Goal: Transaction & Acquisition: Subscribe to service/newsletter

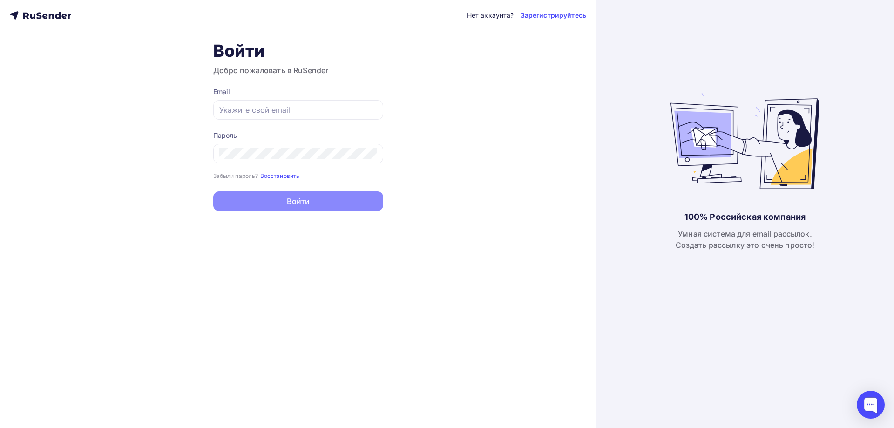
type input "[EMAIL_ADDRESS][PERSON_NAME][DOMAIN_NAME]"
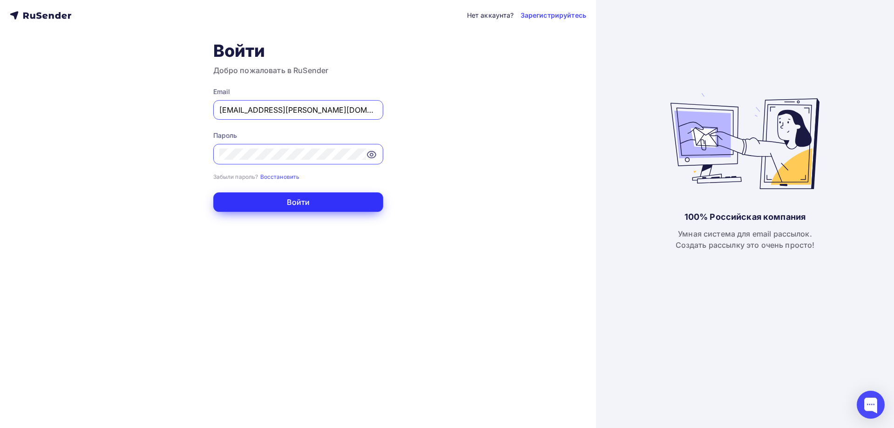
click at [299, 200] on button "Войти" at bounding box center [298, 202] width 170 height 20
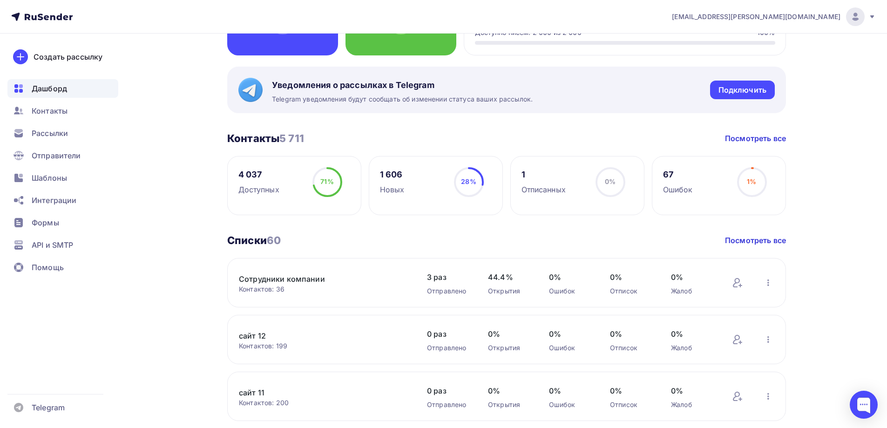
scroll to position [233, 0]
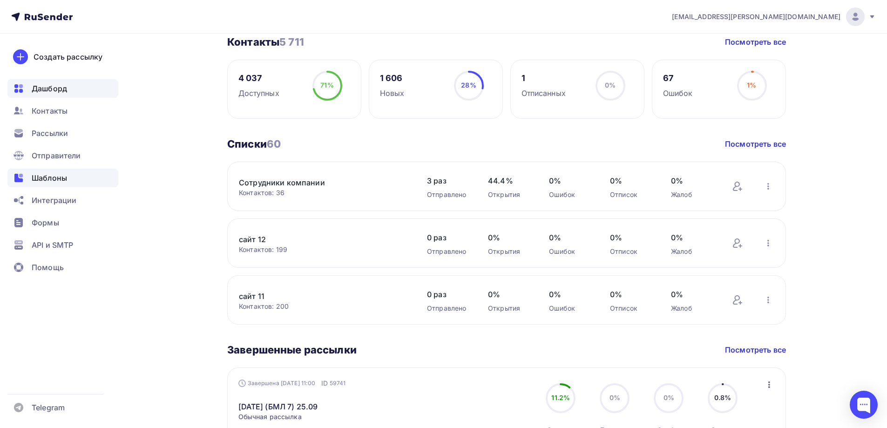
click at [72, 176] on div "Шаблоны" at bounding box center [62, 178] width 111 height 19
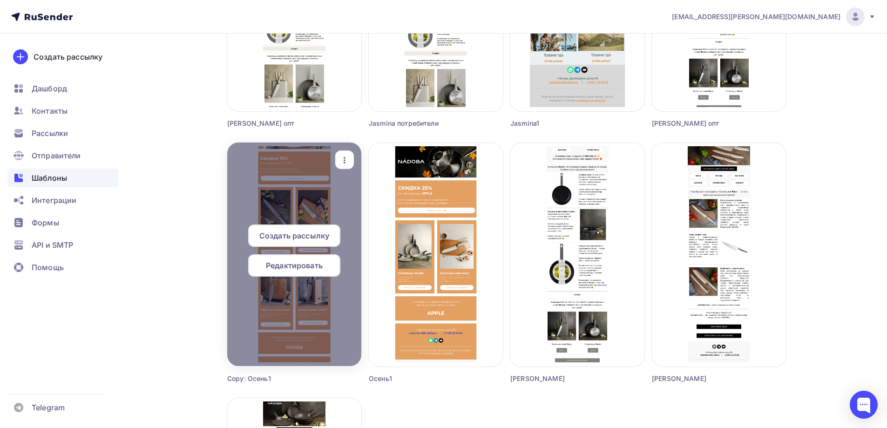
scroll to position [512, 0]
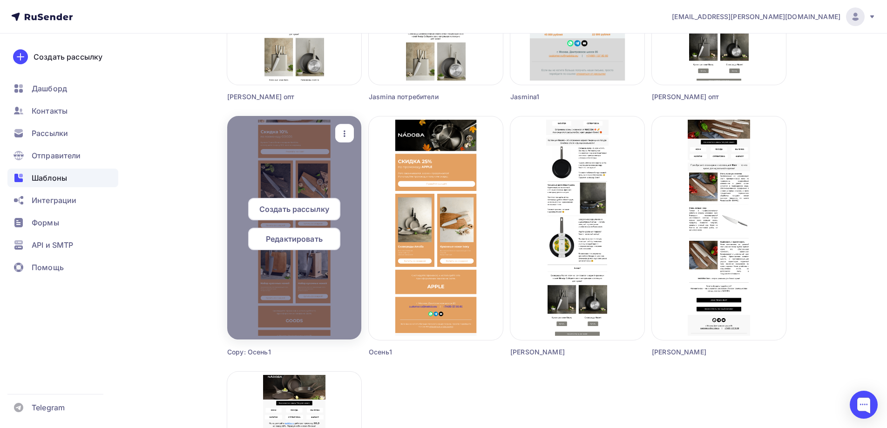
click at [293, 240] on span "Редактировать" at bounding box center [294, 238] width 57 height 11
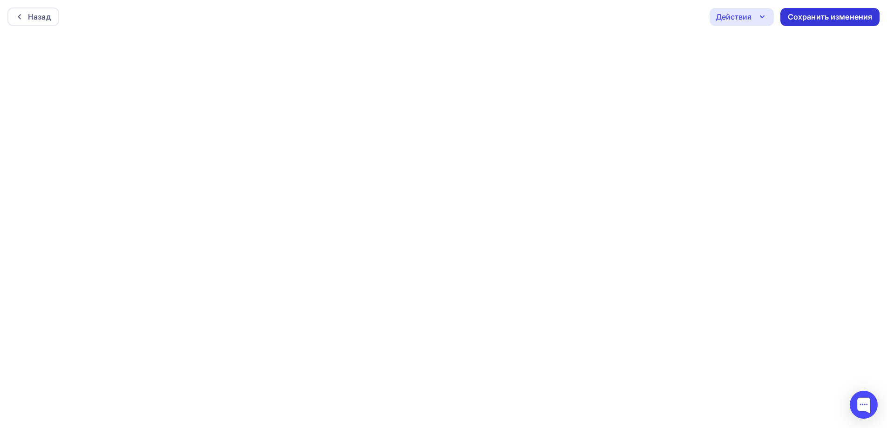
click at [800, 16] on div "Сохранить изменения" at bounding box center [830, 17] width 85 height 11
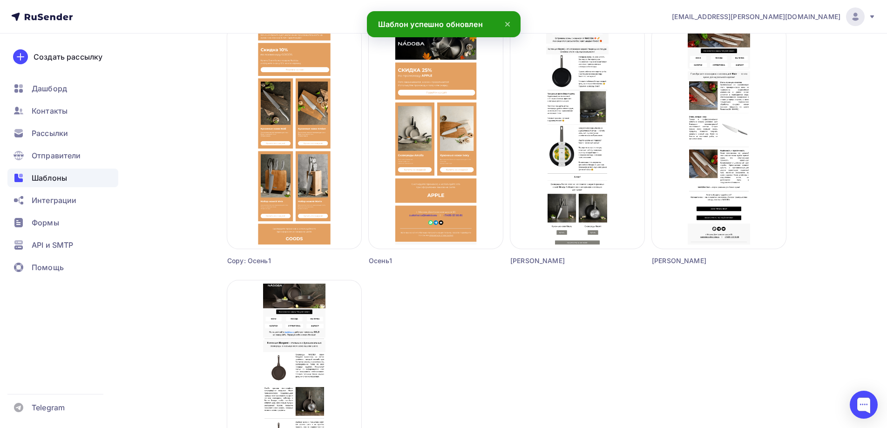
scroll to position [606, 0]
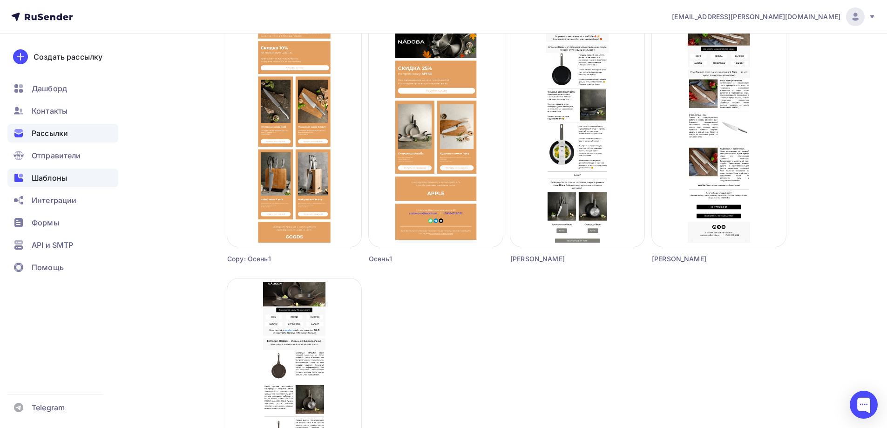
click at [58, 133] on span "Рассылки" at bounding box center [50, 133] width 36 height 11
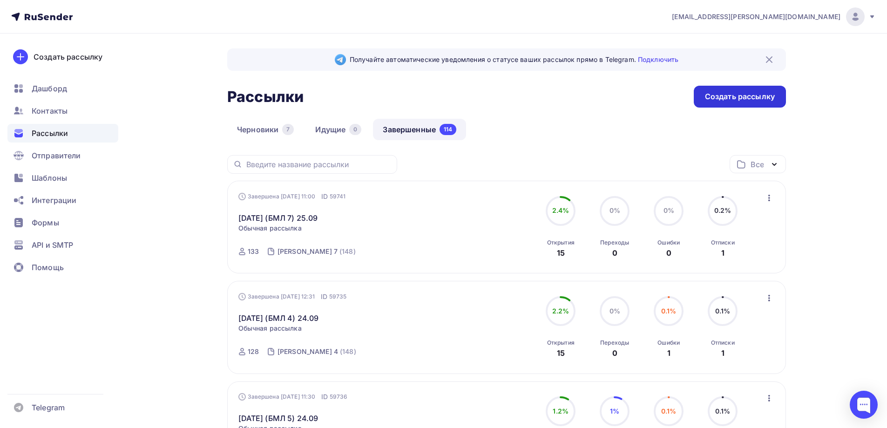
click at [720, 96] on div "Создать рассылку" at bounding box center [740, 96] width 70 height 11
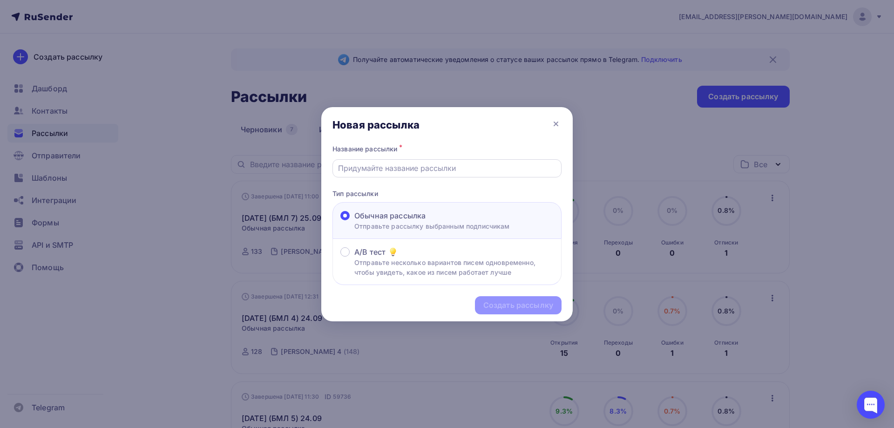
click at [415, 175] on div at bounding box center [447, 168] width 229 height 18
click at [427, 169] on input "text" at bounding box center [447, 168] width 218 height 11
paste input "Поднимется не только скорость.."
type input "Поднимется не только скорость..."
click at [514, 304] on div "Создать рассылку" at bounding box center [519, 305] width 70 height 11
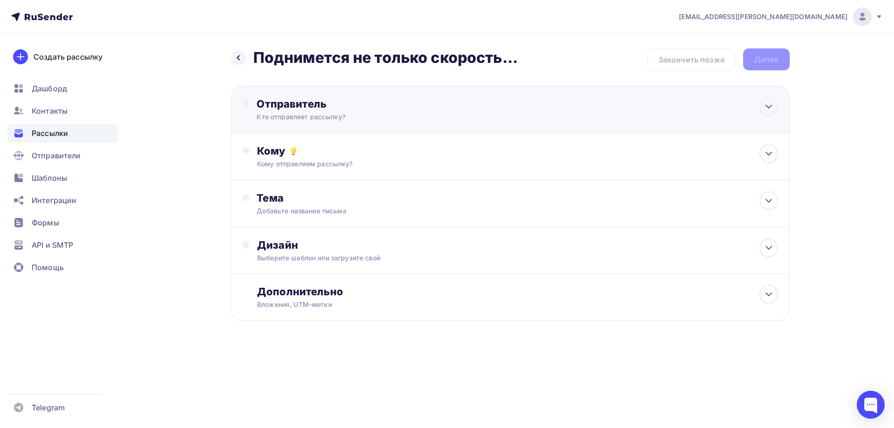
click at [317, 113] on div "Кто отправляет рассылку?" at bounding box center [348, 116] width 182 height 9
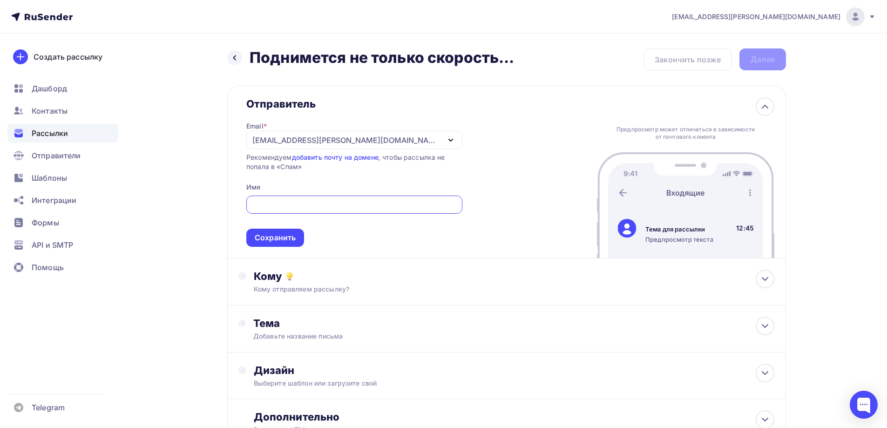
click at [305, 134] on div "[EMAIL_ADDRESS][PERSON_NAME][DOMAIN_NAME]" at bounding box center [354, 140] width 216 height 18
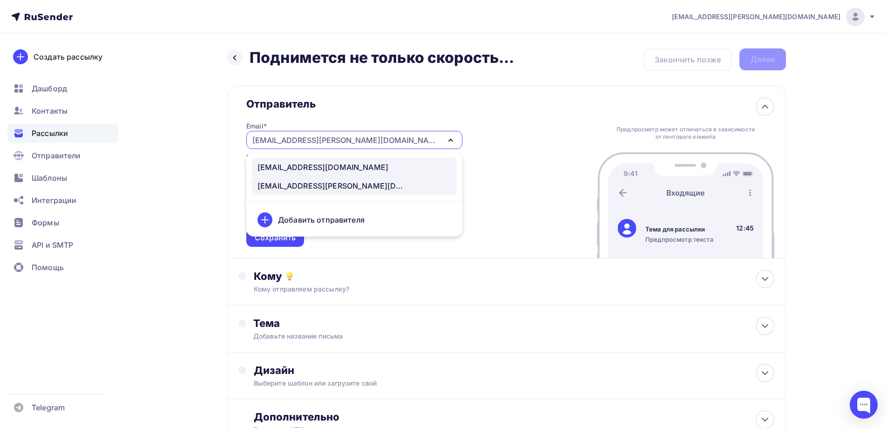
click at [300, 163] on div "[EMAIL_ADDRESS][DOMAIN_NAME]" at bounding box center [323, 167] width 131 height 11
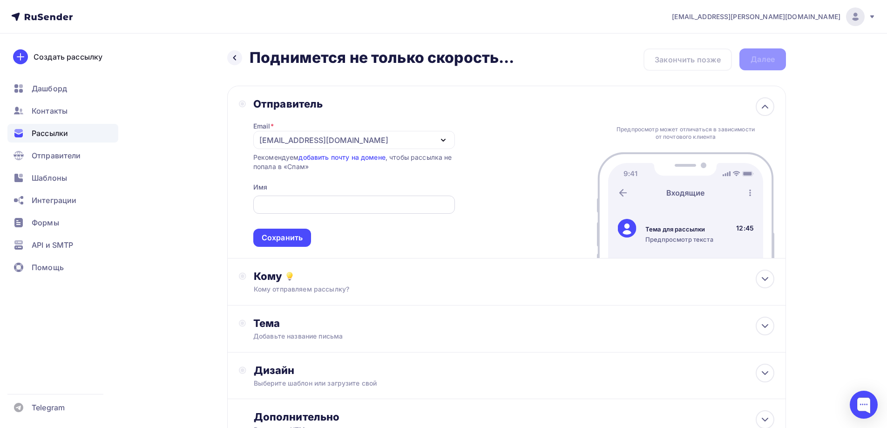
click at [297, 198] on div at bounding box center [354, 205] width 202 height 18
click at [300, 197] on div at bounding box center [354, 205] width 202 height 18
click at [302, 199] on input "text" at bounding box center [354, 204] width 191 height 11
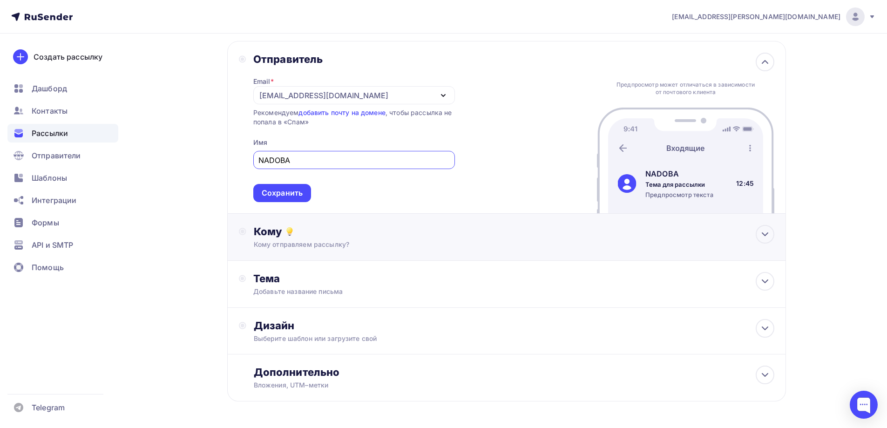
scroll to position [47, 0]
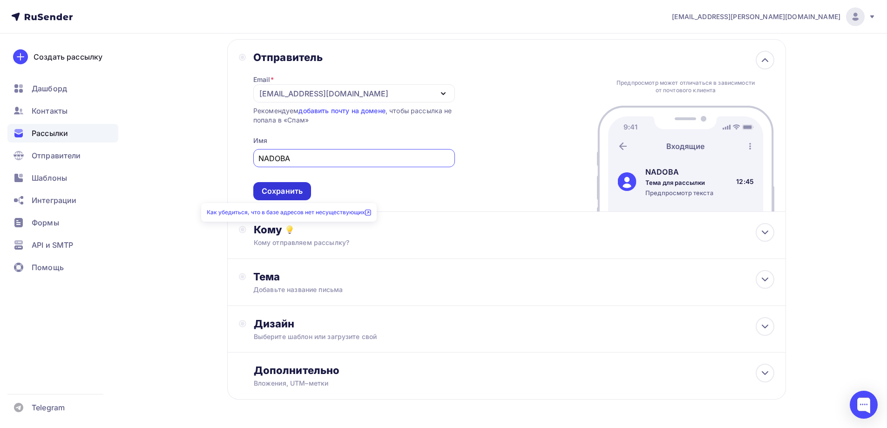
type input "NADOBA"
click at [294, 198] on div "Сохранить" at bounding box center [282, 191] width 58 height 18
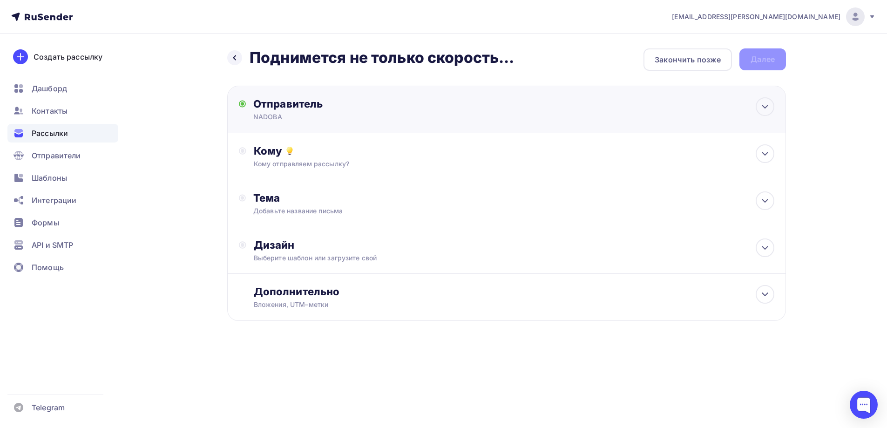
scroll to position [0, 0]
click at [305, 159] on div "Кому Кому отправляем рассылку? Списки получателей Выберите список Все списки id…" at bounding box center [517, 156] width 521 height 24
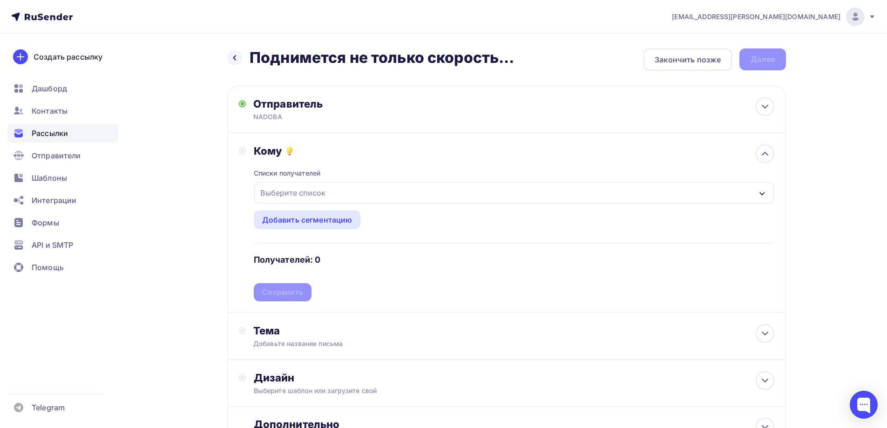
click at [324, 197] on div "Выберите список" at bounding box center [293, 192] width 73 height 17
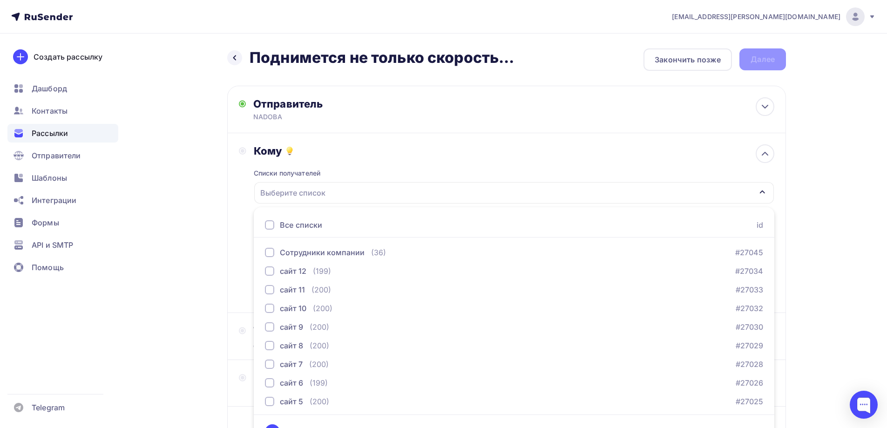
scroll to position [20, 0]
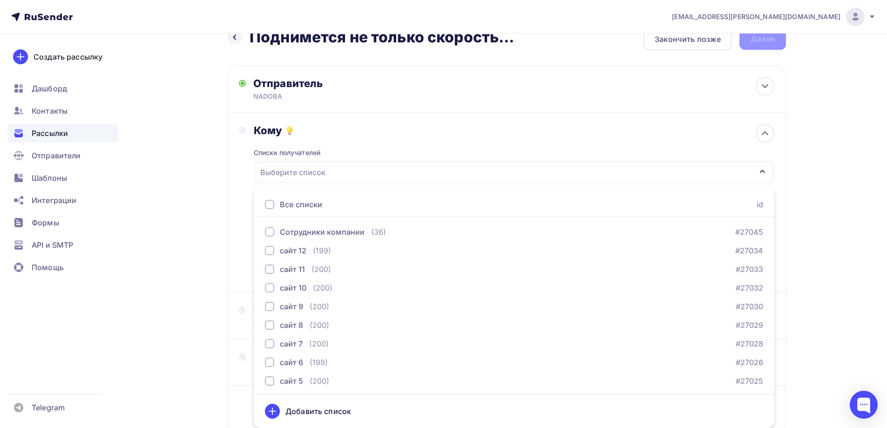
click at [218, 203] on div "Назад Поднимется не только скорость... Поднимется не только скорость... Закончи…" at bounding box center [444, 253] width 764 height 480
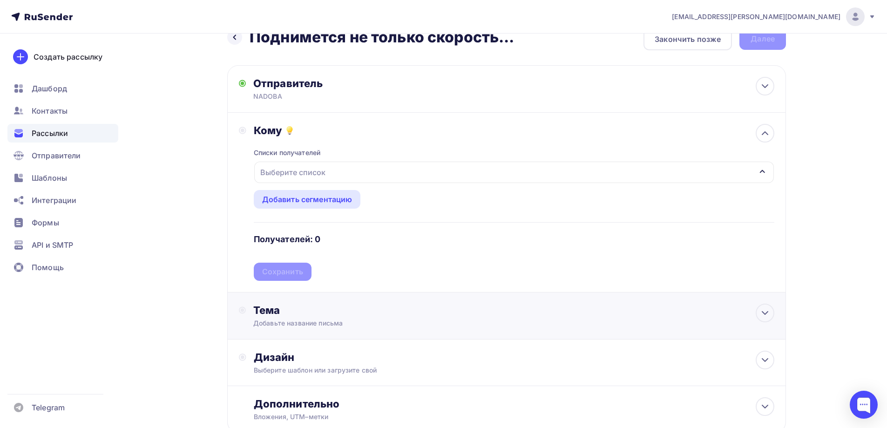
click at [281, 314] on div "Тема" at bounding box center [345, 310] width 184 height 13
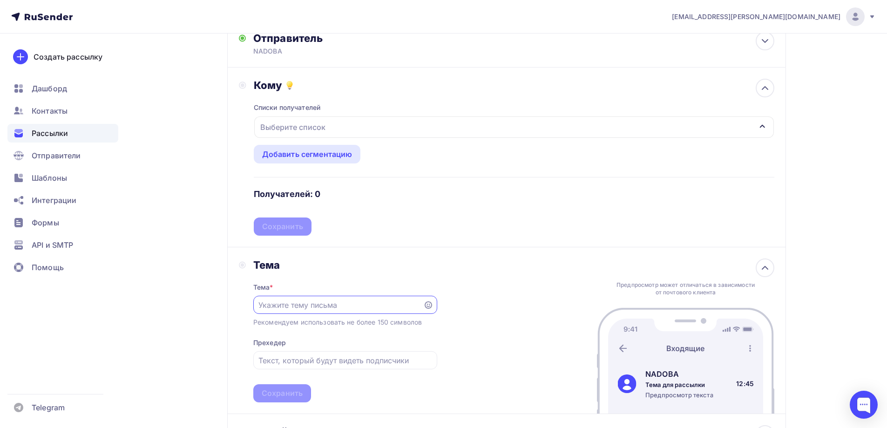
scroll to position [67, 0]
click at [340, 305] on input "text" at bounding box center [338, 303] width 159 height 11
paste input "Поднимется не только скорость.."
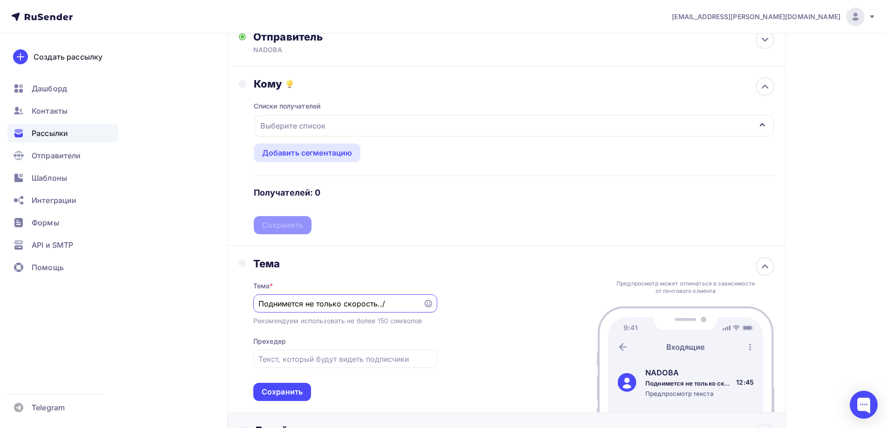
type input "Поднимется не только скорость../"
click at [299, 349] on div "Тема * Поднимется не только скорость../ Рекомендуем использовать не более 150 с…" at bounding box center [345, 335] width 184 height 131
click at [302, 360] on input "text" at bounding box center [345, 359] width 173 height 11
paste input "…но и настроение!"
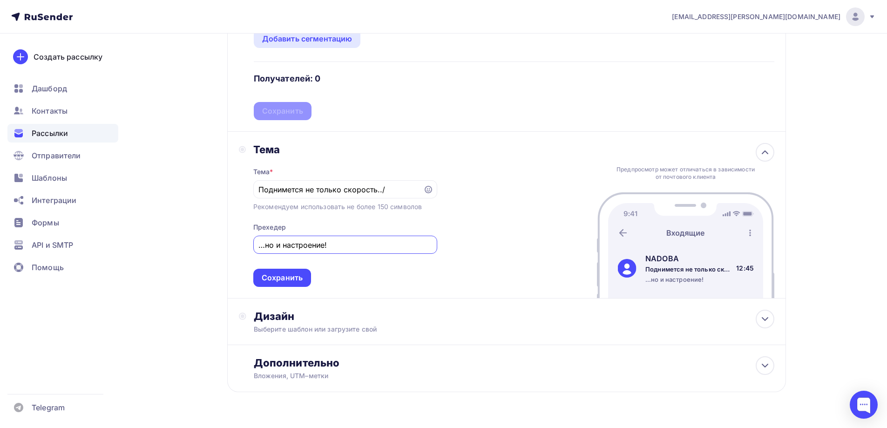
scroll to position [205, 0]
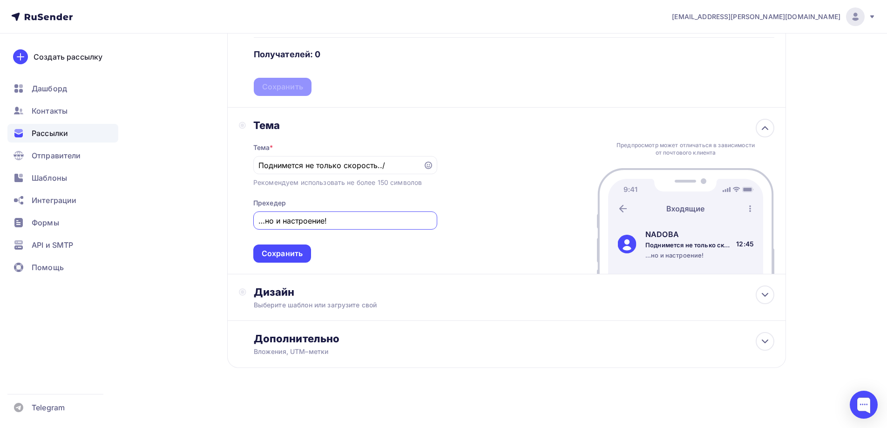
paste input "Настроение поваров от молниеносной скорости нарезки."
type input "…но и настроение! Настроение поваров от молниеносной скорости нарезки."
click at [287, 253] on div "Сохранить" at bounding box center [282, 253] width 41 height 11
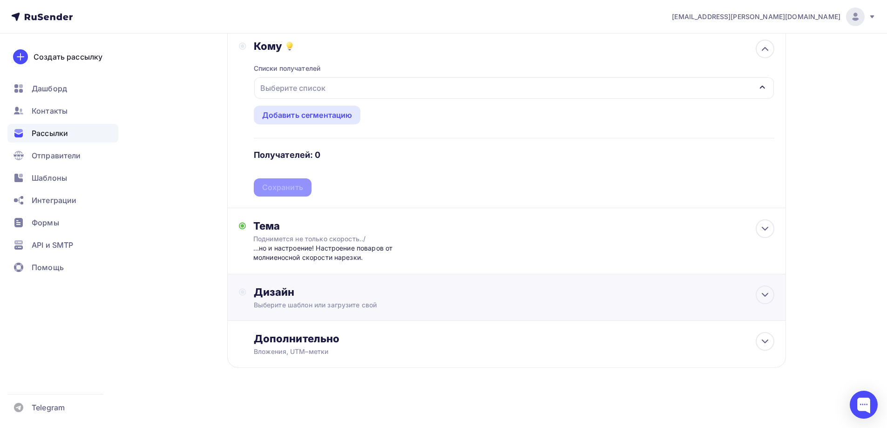
click at [291, 293] on div "Дизайн" at bounding box center [514, 292] width 521 height 13
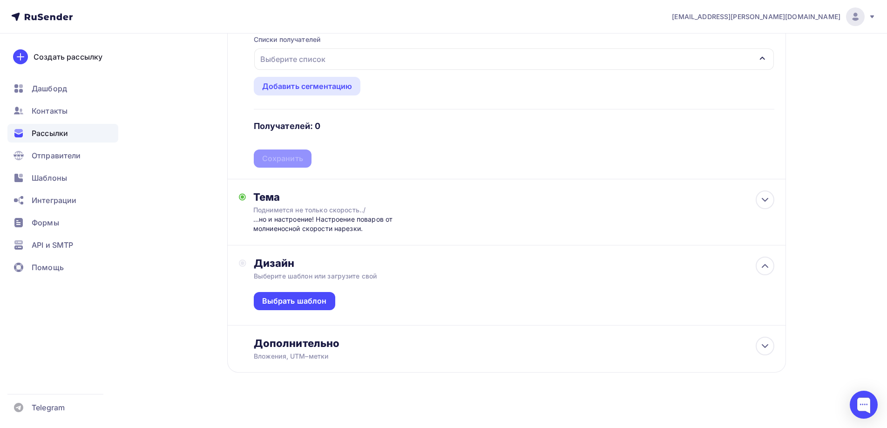
scroll to position [138, 0]
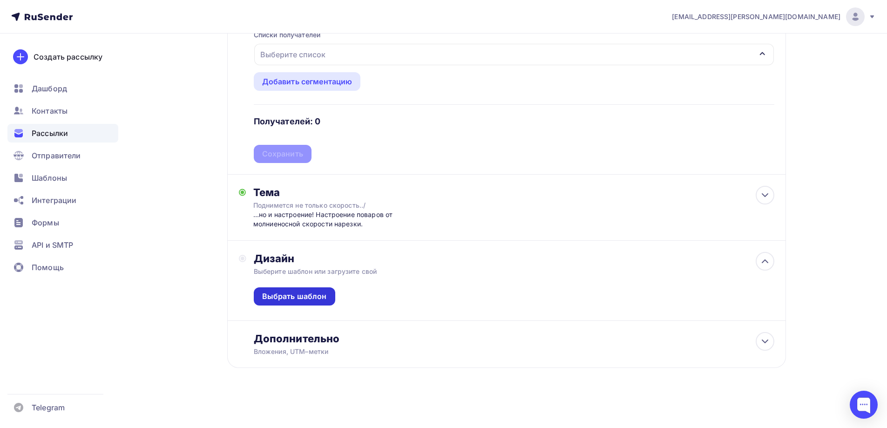
click at [288, 295] on div "Выбрать шаблон" at bounding box center [294, 296] width 65 height 11
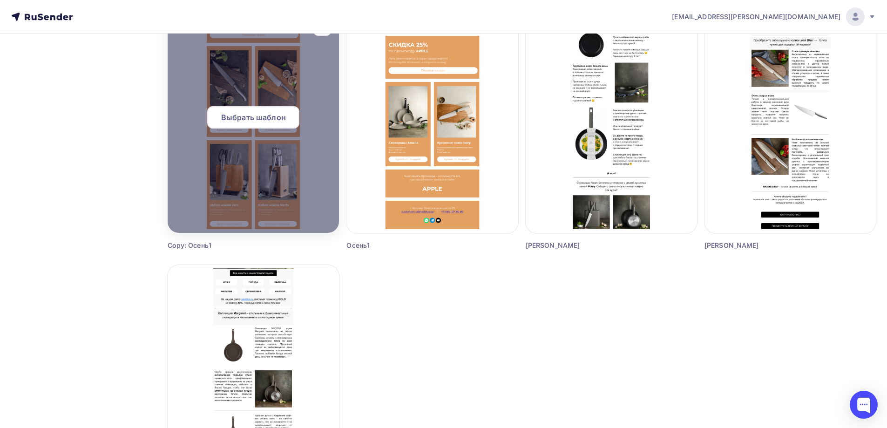
scroll to position [606, 0]
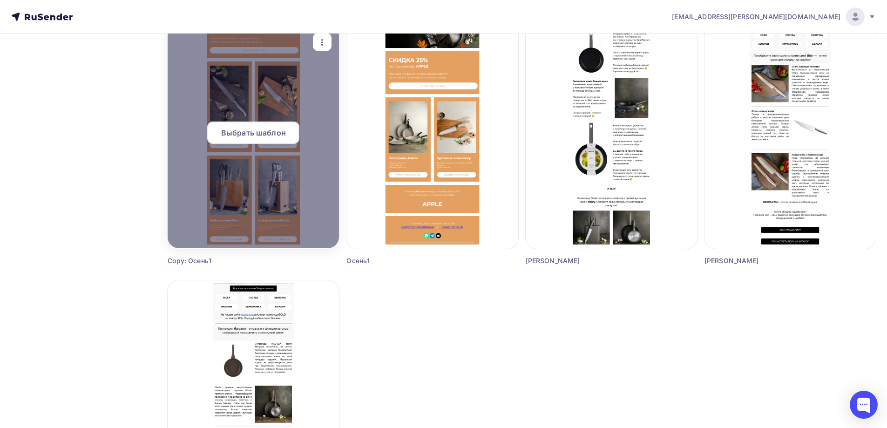
click at [253, 138] on div "Выбрать шаблон" at bounding box center [253, 133] width 92 height 22
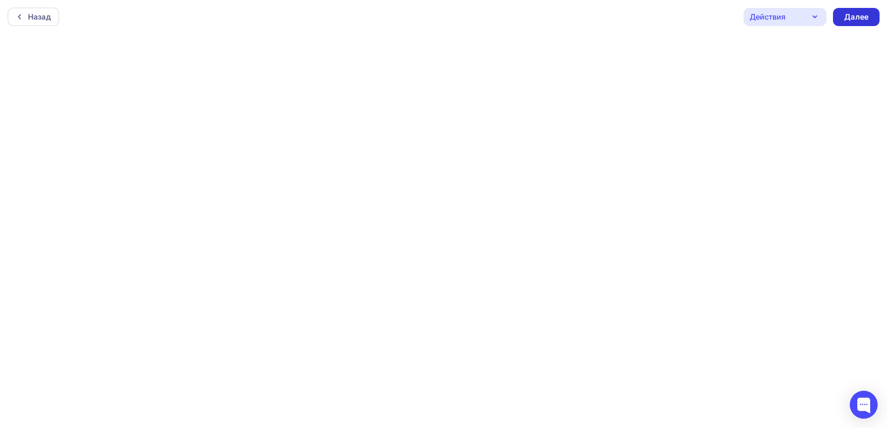
click at [860, 13] on div "Далее" at bounding box center [857, 17] width 24 height 11
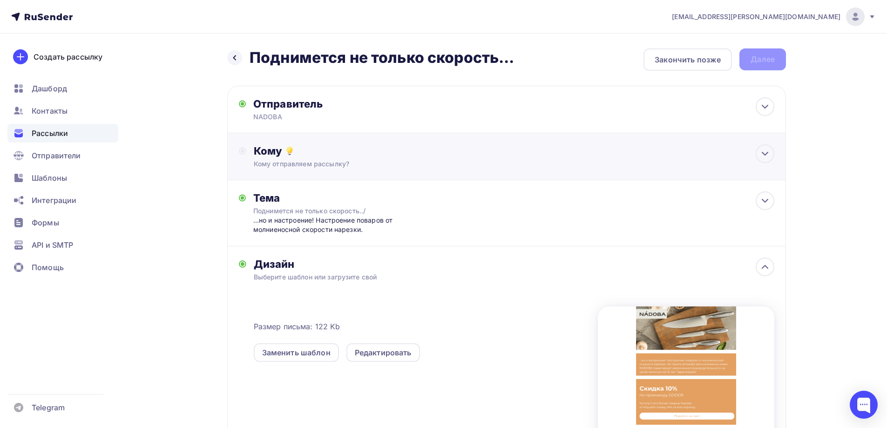
click at [361, 156] on div "Кому" at bounding box center [514, 150] width 521 height 13
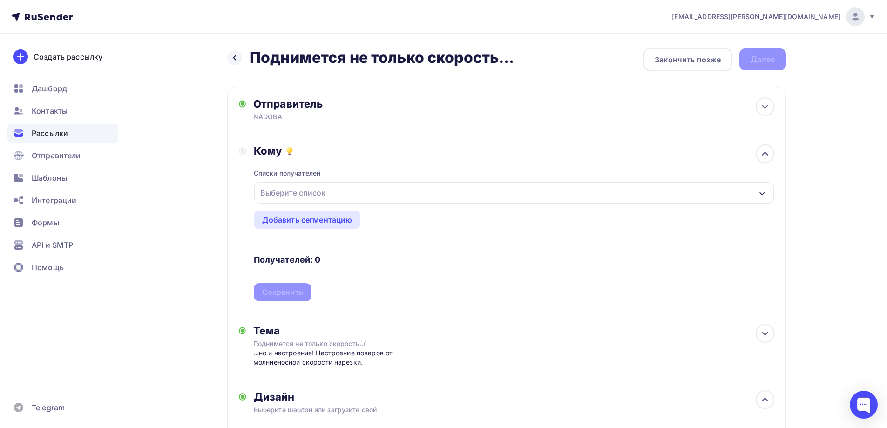
click at [332, 192] on div "Выберите список" at bounding box center [514, 192] width 520 height 21
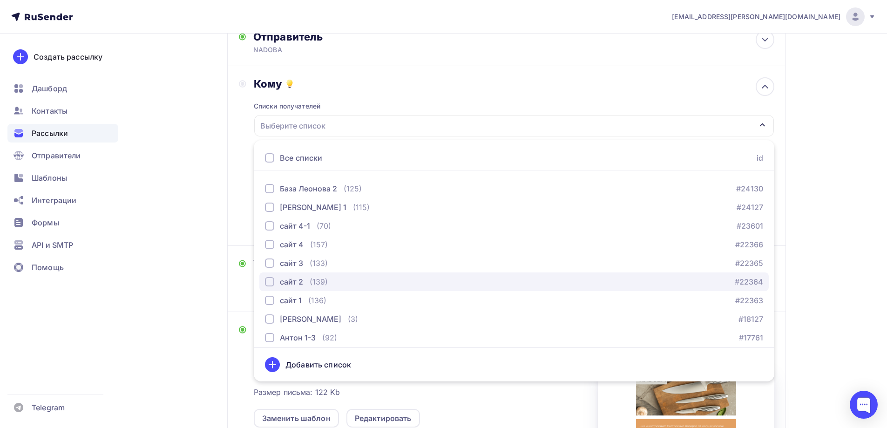
scroll to position [533, 0]
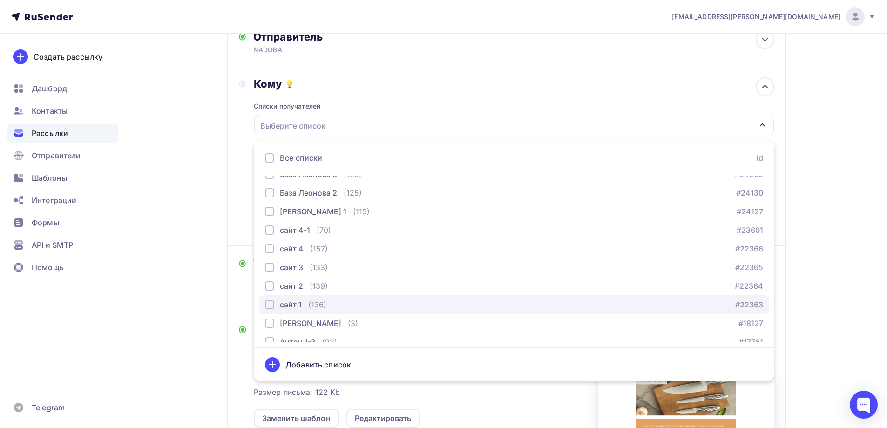
click at [282, 303] on div "сайт 1" at bounding box center [291, 304] width 22 height 11
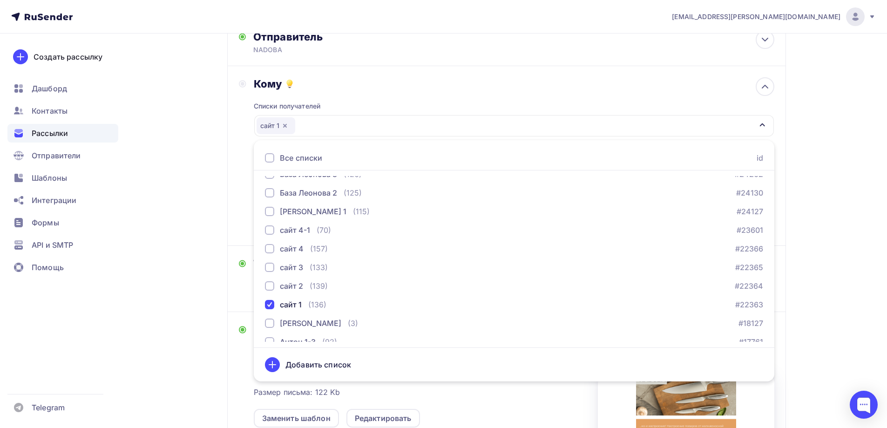
click at [174, 210] on div "Назад Поднимется не только скорость... Поднимется не только скорость... Закончи…" at bounding box center [444, 295] width 764 height 659
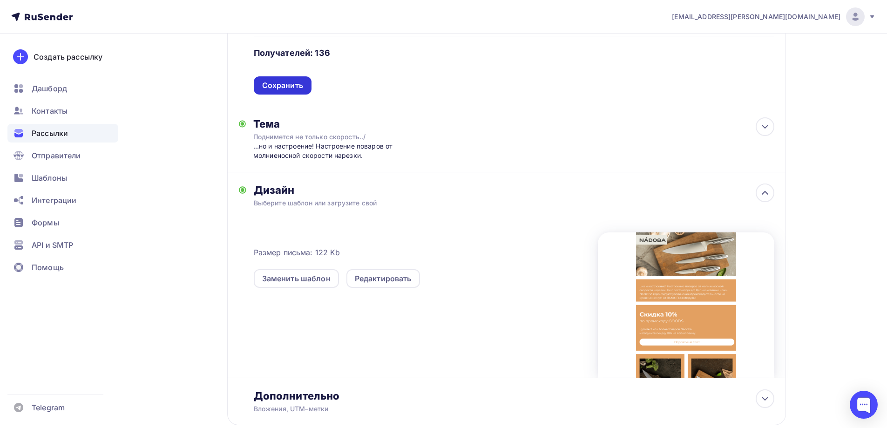
click at [296, 85] on div "Сохранить" at bounding box center [282, 85] width 41 height 11
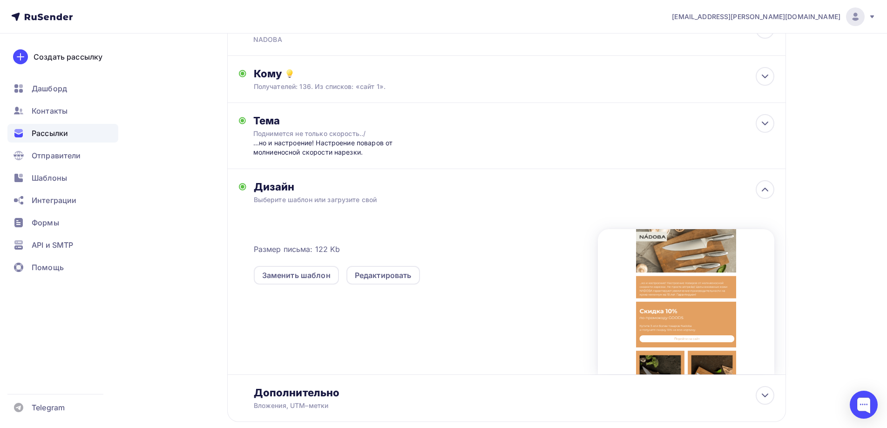
scroll to position [0, 0]
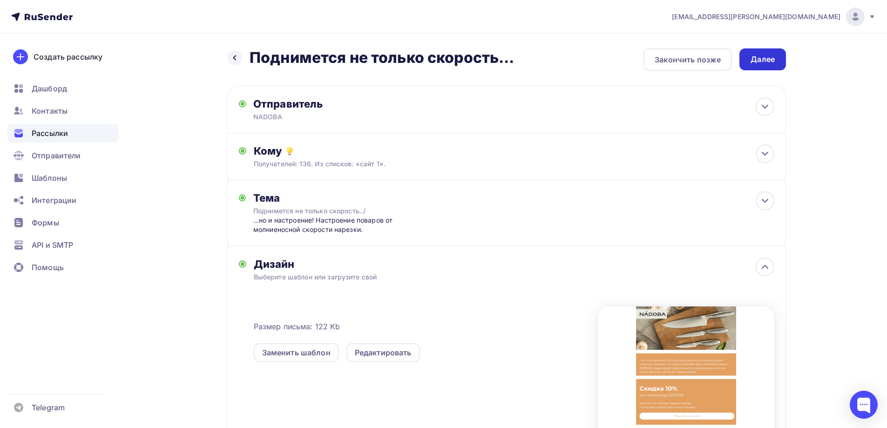
click at [757, 61] on div "Далее" at bounding box center [763, 59] width 24 height 11
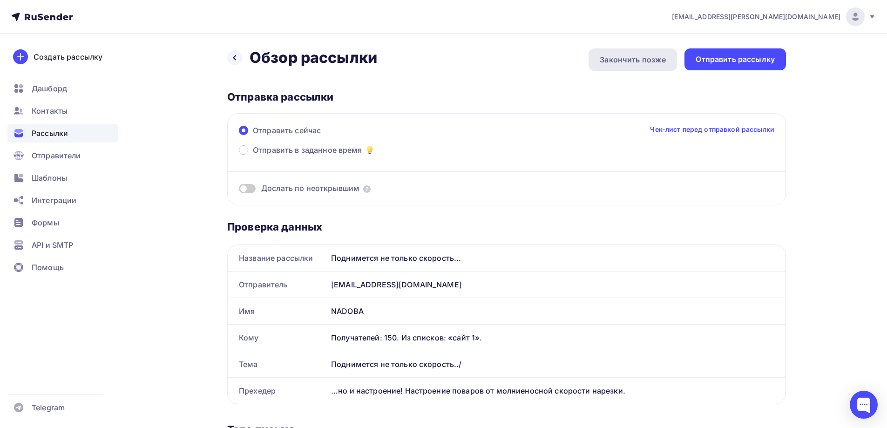
click at [647, 67] on div "Закончить позже" at bounding box center [633, 59] width 89 height 22
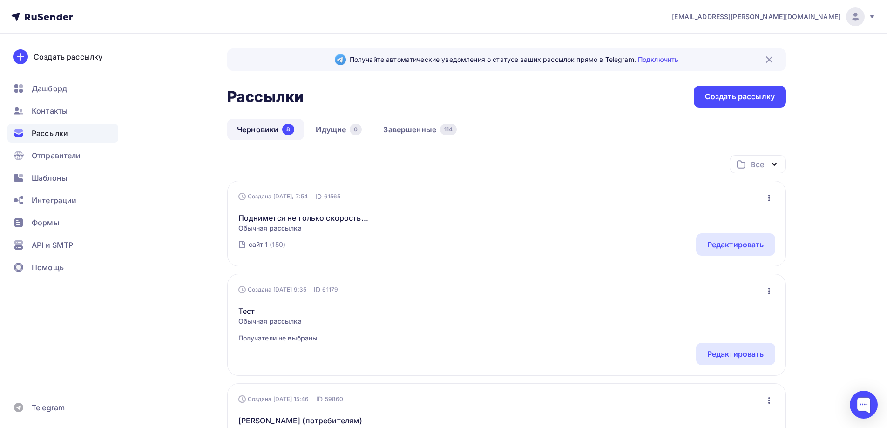
click at [767, 197] on icon "button" at bounding box center [769, 197] width 11 height 11
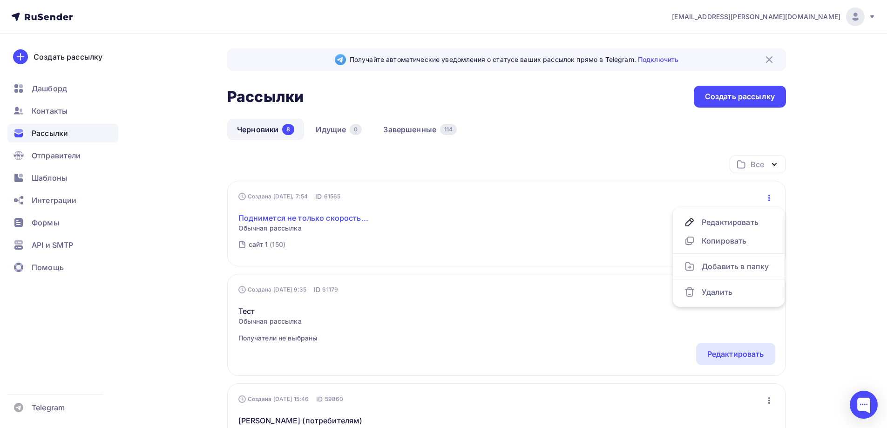
click at [301, 218] on link "Поднимется не только скорость..." at bounding box center [304, 217] width 130 height 11
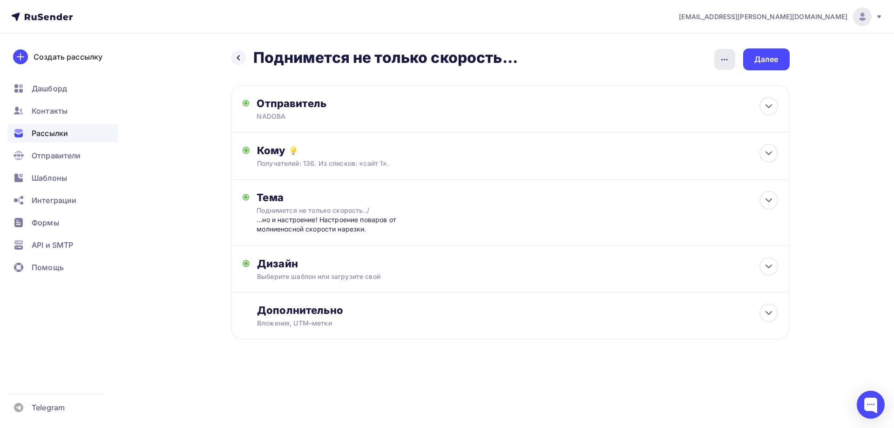
click at [728, 61] on icon "button" at bounding box center [724, 59] width 11 height 11
click at [658, 67] on div "Назад Поднимется не только скорость... Поднимется не только скорость... Закончи…" at bounding box center [510, 59] width 559 height 22
click at [236, 58] on icon at bounding box center [238, 57] width 7 height 7
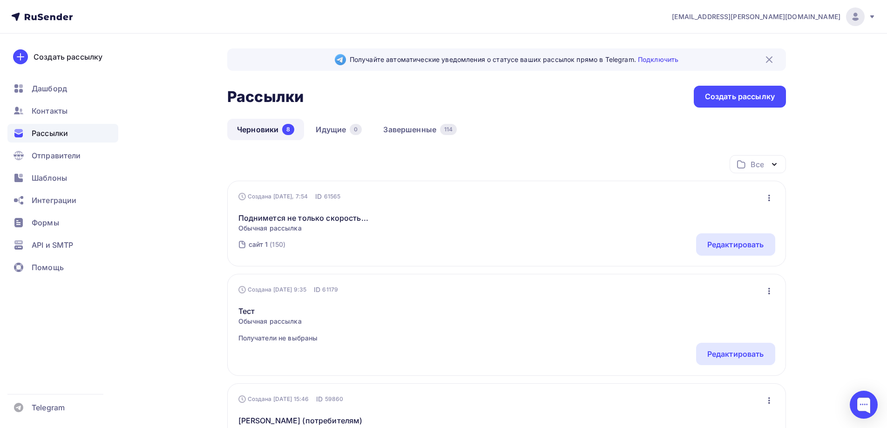
click at [780, 198] on div "Создана [DATE], 7:54 ID 61565 Редактировать Копировать Добавить в папку Удалить…" at bounding box center [506, 224] width 559 height 86
click at [773, 198] on icon "button" at bounding box center [769, 197] width 11 height 11
click at [634, 141] on div "Черновики 8 Идущие 0 Завершенные 114" at bounding box center [506, 137] width 559 height 36
click at [716, 237] on div "Редактировать" at bounding box center [735, 244] width 79 height 22
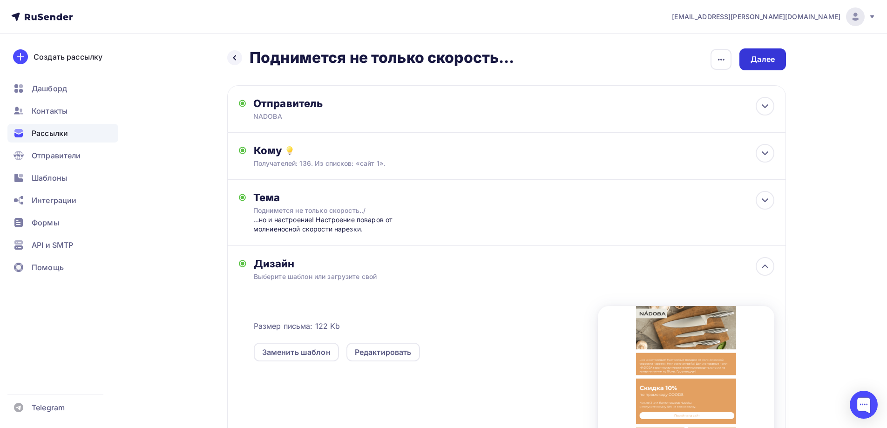
click at [775, 56] on div "Далее" at bounding box center [763, 59] width 24 height 11
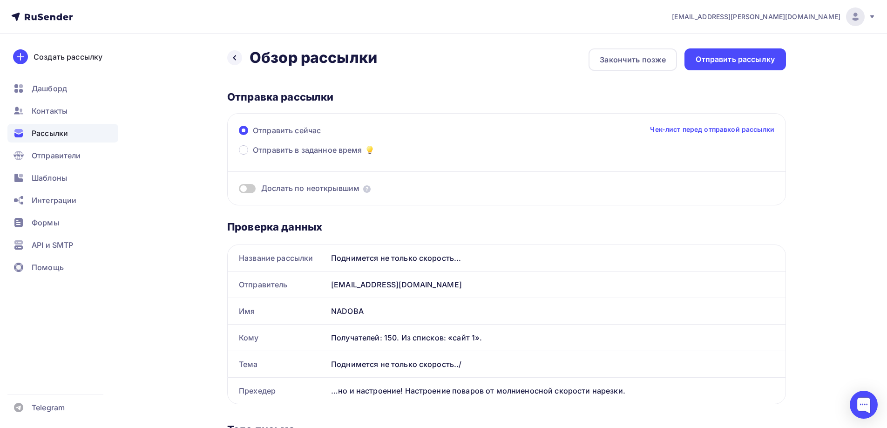
click at [231, 50] on div "Назад Обзор рассылки Обзор рассылки" at bounding box center [302, 57] width 150 height 19
click at [233, 59] on icon at bounding box center [234, 57] width 7 height 7
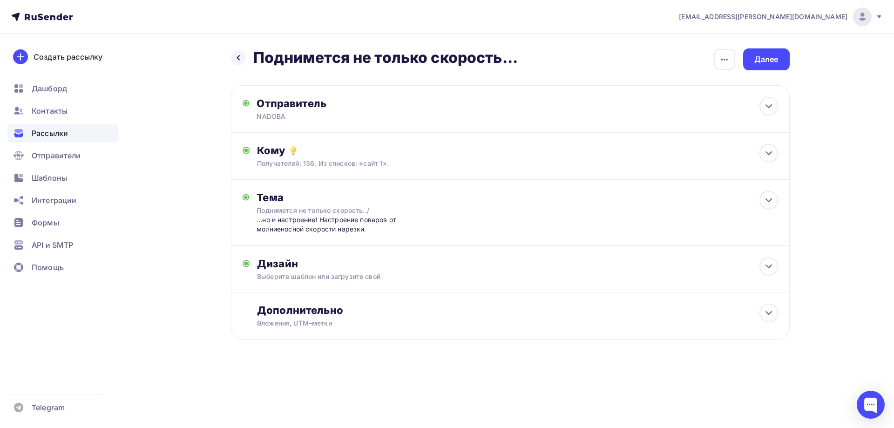
click at [233, 59] on div at bounding box center [238, 57] width 15 height 15
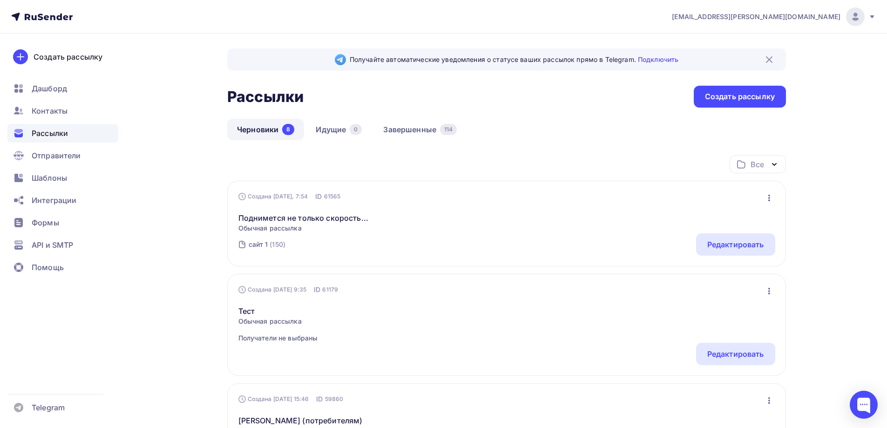
click at [771, 189] on div "Создана [DATE], 7:54 ID 61565 Редактировать Копировать Добавить в папку Удалить…" at bounding box center [506, 224] width 559 height 86
click at [770, 192] on button "button" at bounding box center [770, 198] width 12 height 12
click at [601, 163] on div "Все Все папки клиенты X-150 (8) сайт X (4) Создать новую папку" at bounding box center [506, 168] width 559 height 26
click at [409, 129] on link "Завершенные 114" at bounding box center [420, 129] width 93 height 21
click at [244, 126] on link "Черновики 8" at bounding box center [265, 129] width 77 height 21
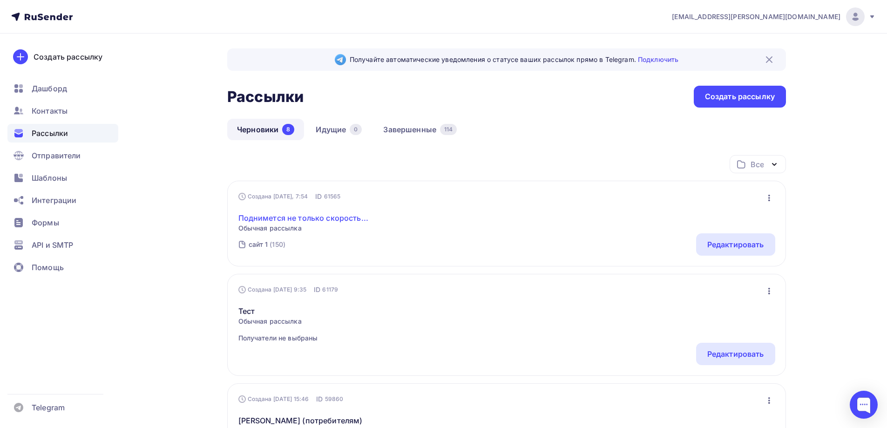
click at [291, 214] on link "Поднимется не только скорость..." at bounding box center [304, 217] width 130 height 11
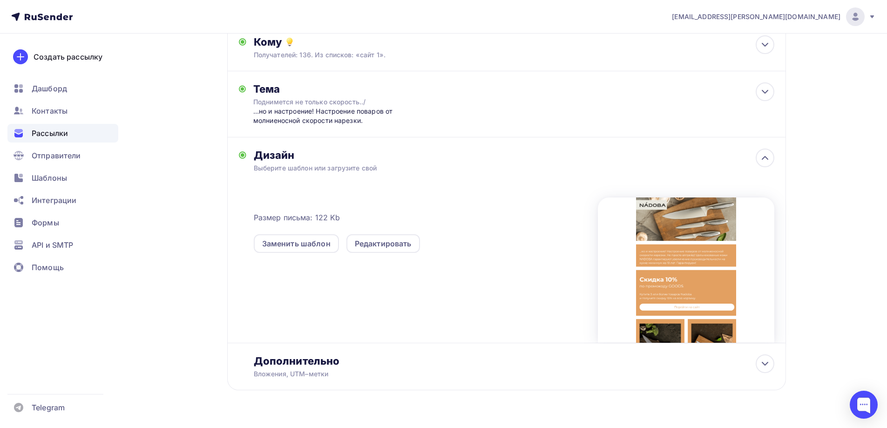
scroll to position [131, 0]
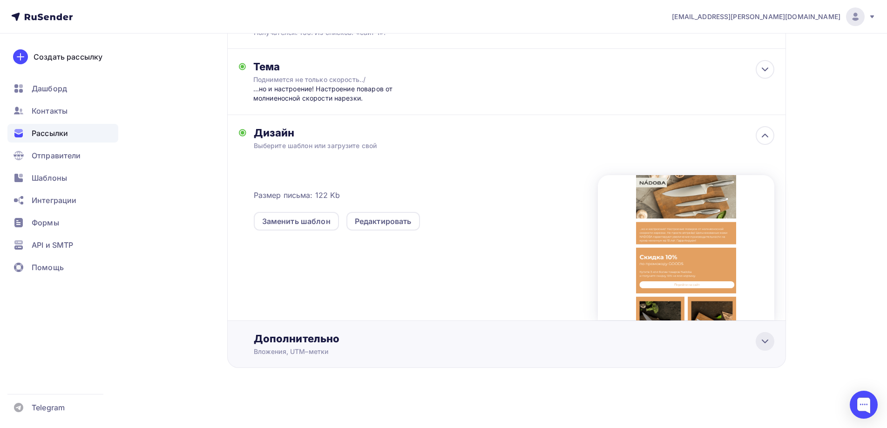
click at [764, 339] on icon at bounding box center [765, 341] width 11 height 11
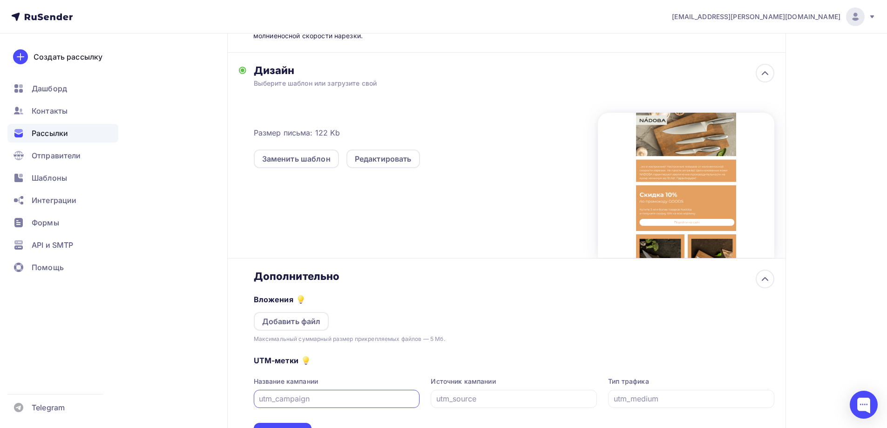
scroll to position [185, 0]
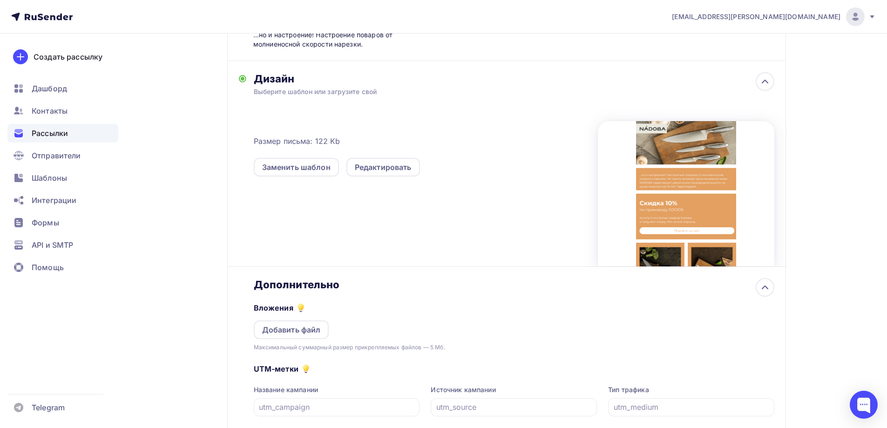
click at [730, 132] on div at bounding box center [686, 193] width 177 height 145
click at [408, 164] on div "Редактировать" at bounding box center [383, 167] width 57 height 11
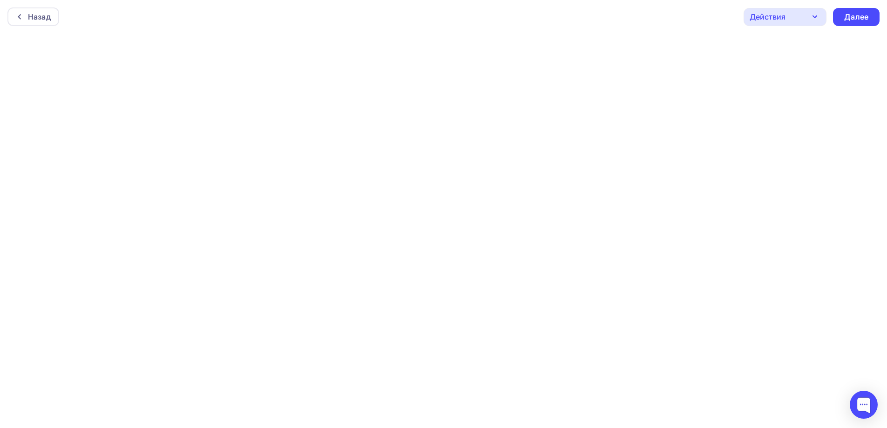
click at [794, 18] on div "Действия" at bounding box center [785, 17] width 83 height 18
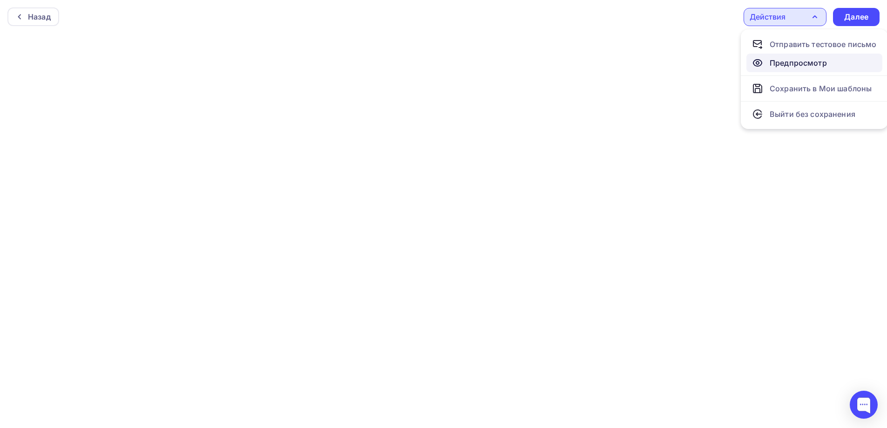
click at [793, 67] on div "Предпросмотр" at bounding box center [798, 62] width 57 height 11
